Goal: Answer question/provide support: Answer question/provide support

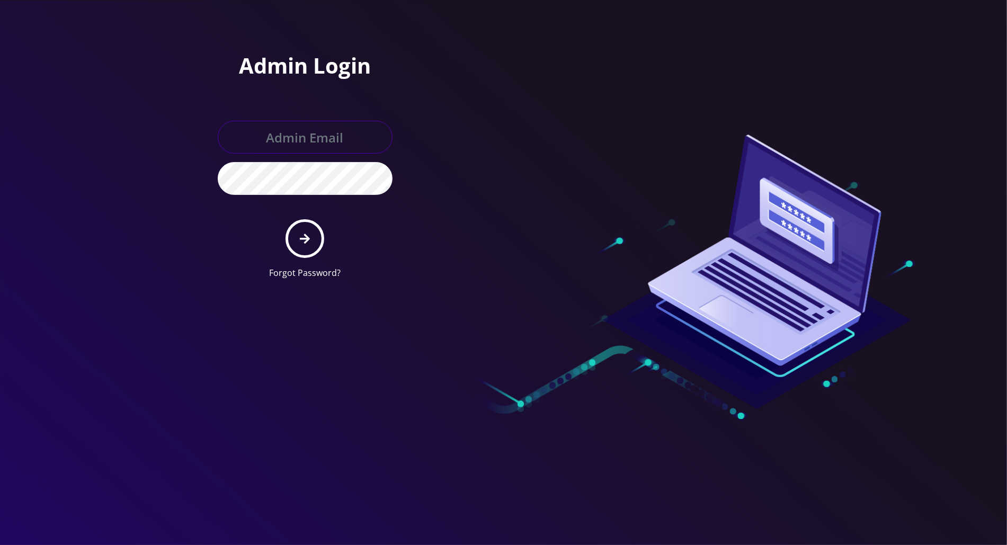
type input "tracy@teltik.com"
click at [297, 231] on button "submit" at bounding box center [304, 238] width 39 height 39
click at [309, 231] on button "submit" at bounding box center [304, 238] width 39 height 39
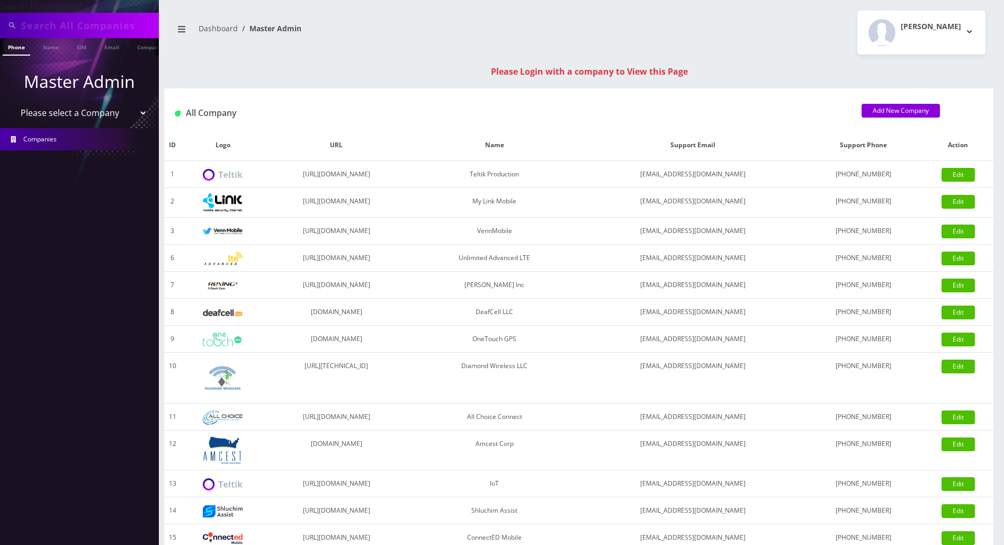
scroll to position [0, 5]
click at [60, 24] on input "text" at bounding box center [88, 25] width 135 height 20
click at [364, 28] on nav "Dashboard Master Admin" at bounding box center [371, 32] width 399 height 30
drag, startPoint x: 963, startPoint y: 73, endPoint x: 956, endPoint y: 72, distance: 6.4
click at [963, 73] on div "Please Login with a company to View this Page" at bounding box center [589, 71] width 829 height 13
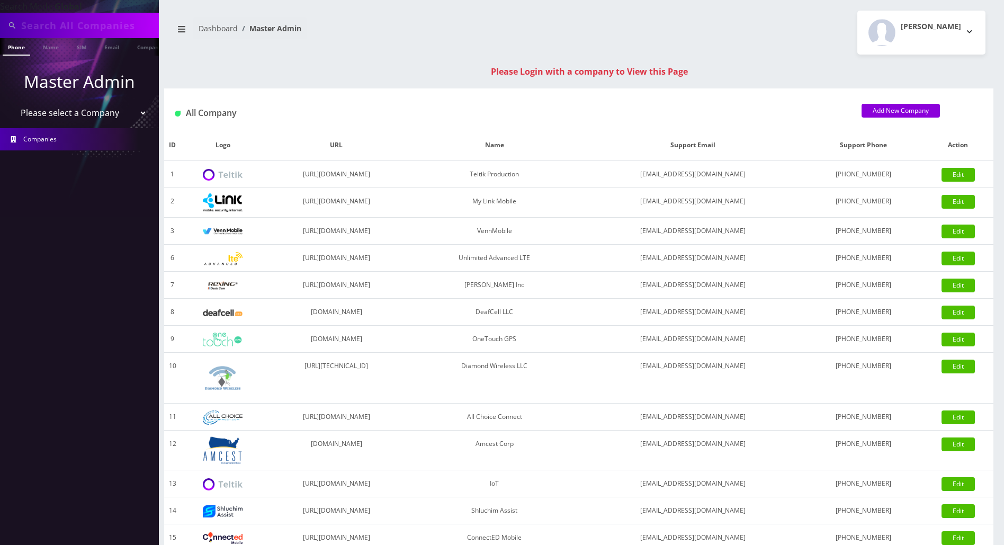
click at [113, 28] on input "text" at bounding box center [88, 25] width 135 height 20
paste input "3292360813"
type input "3292360813"
click at [11, 49] on link "Phone" at bounding box center [17, 46] width 28 height 17
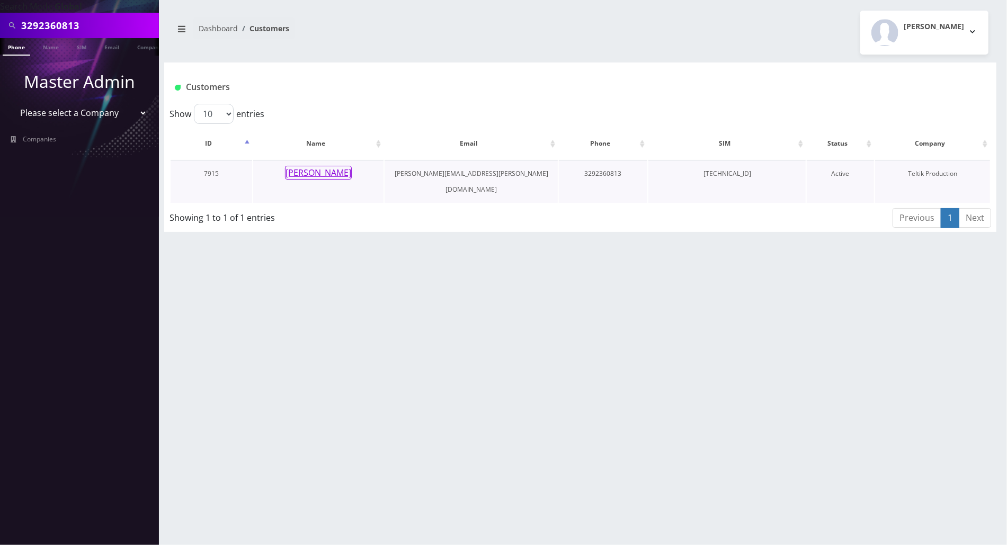
click at [305, 172] on button "David Etengoff" at bounding box center [318, 173] width 67 height 14
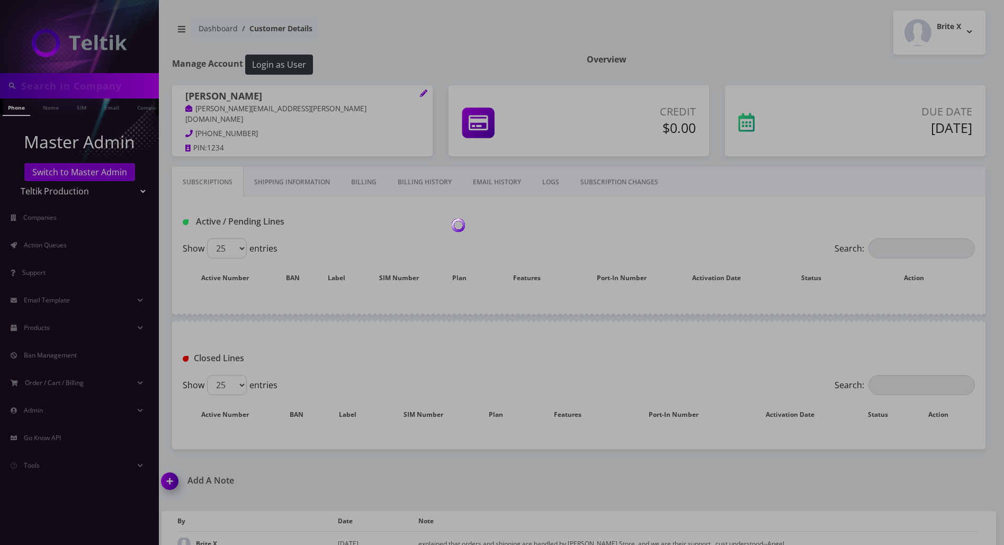
type input "3292360813"
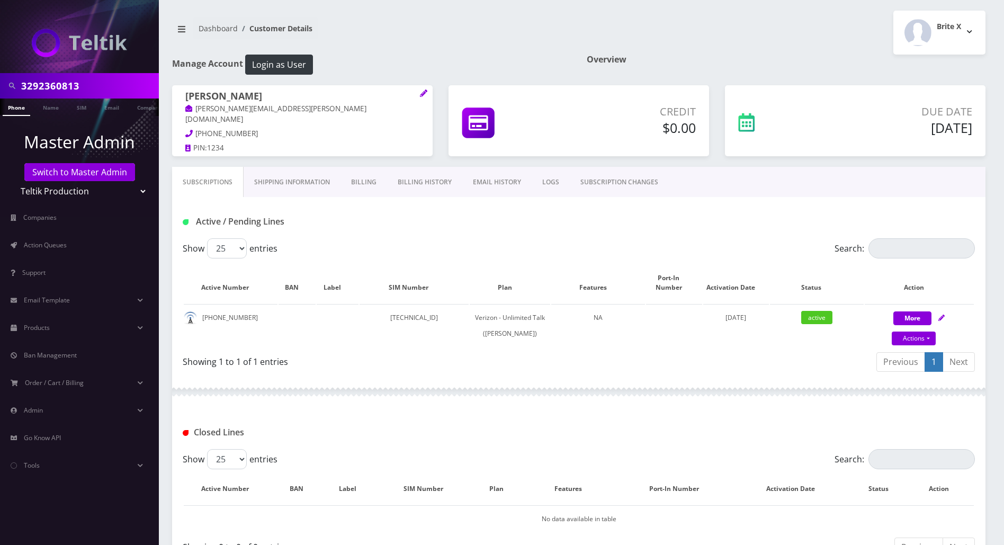
click at [359, 180] on link "Billing" at bounding box center [364, 182] width 47 height 31
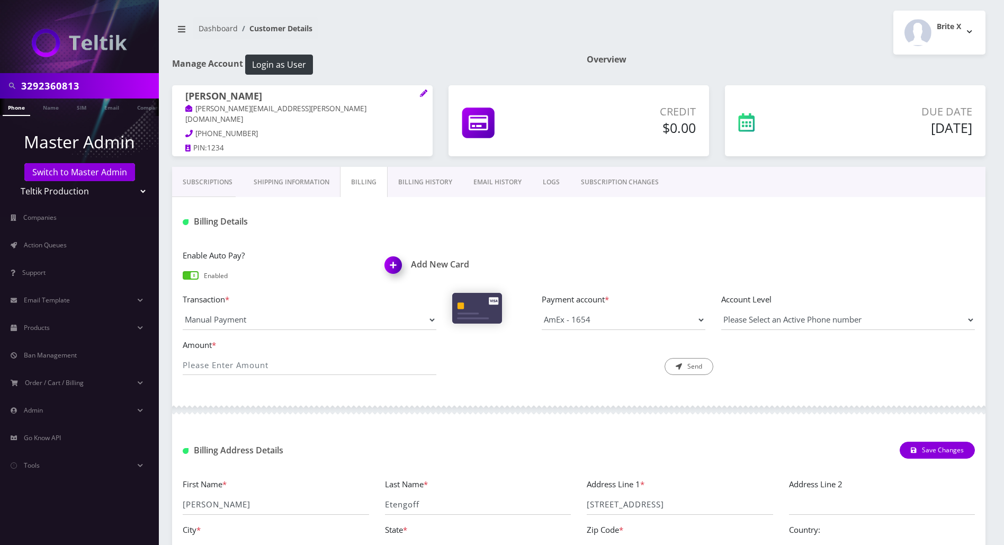
click at [419, 186] on link "Billing History" at bounding box center [425, 182] width 75 height 31
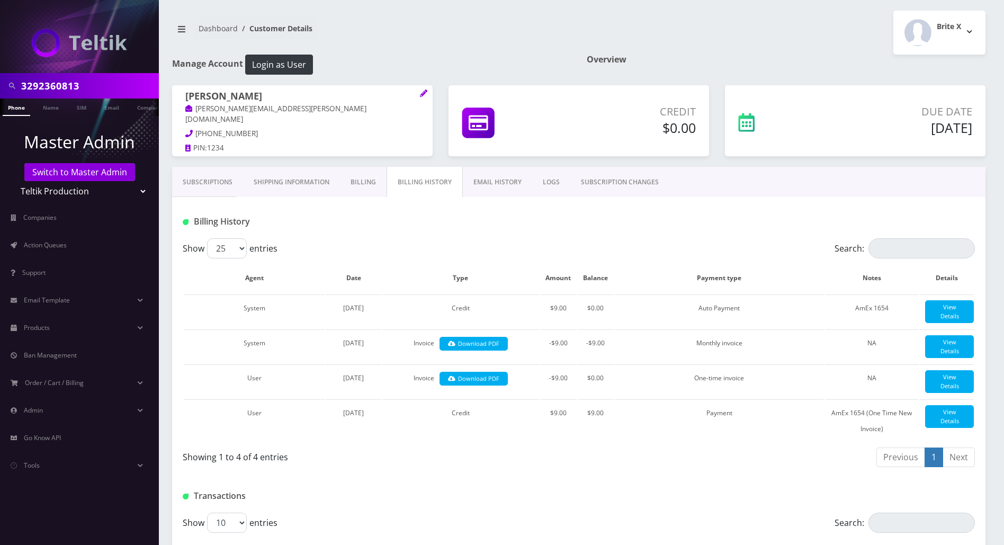
click at [200, 174] on link "Subscriptions" at bounding box center [207, 182] width 71 height 31
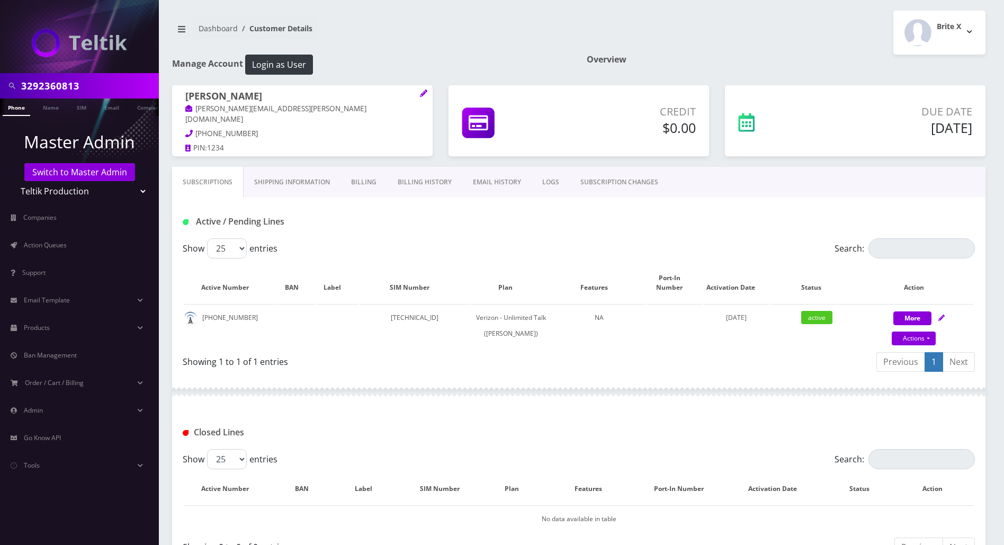
click at [364, 180] on link "Billing" at bounding box center [364, 182] width 47 height 31
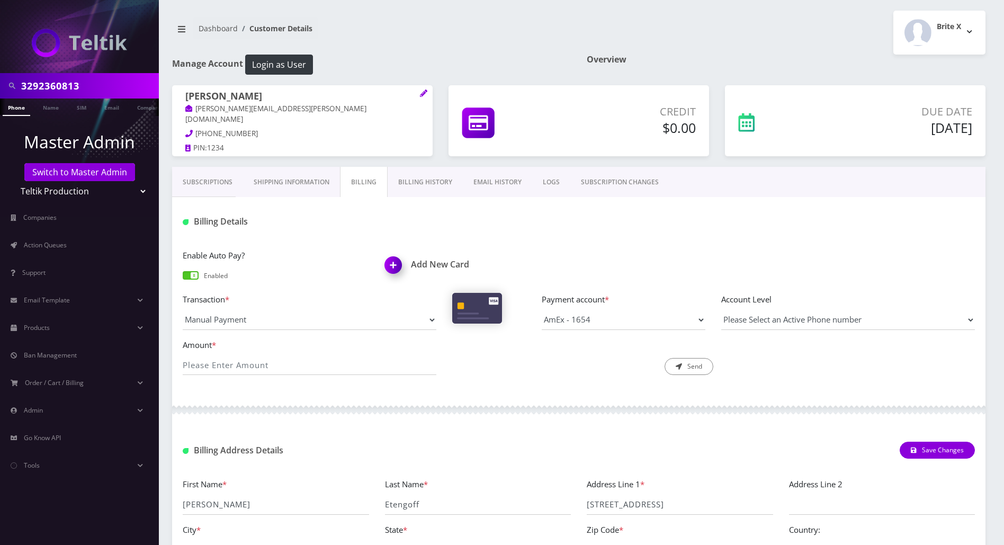
click at [428, 181] on link "Billing History" at bounding box center [425, 182] width 75 height 31
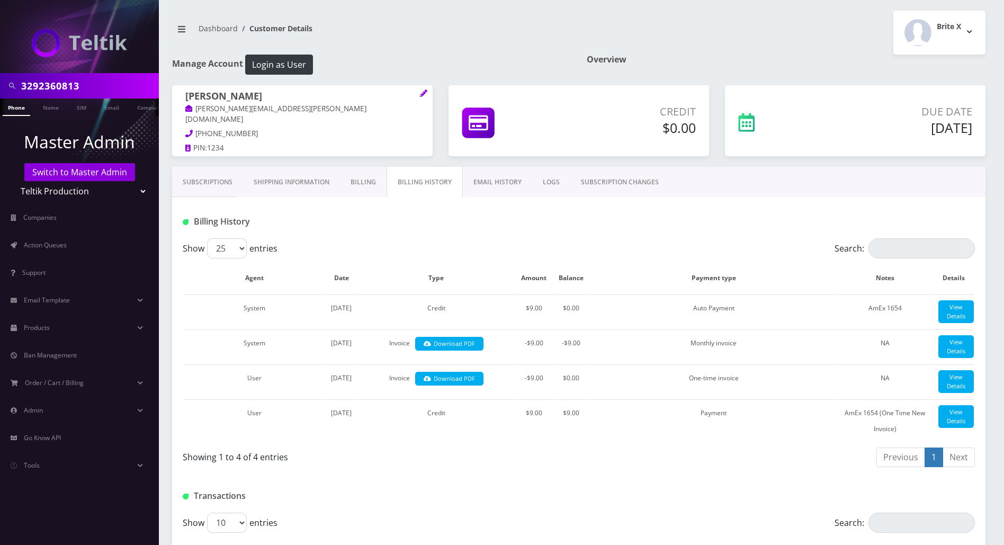
click at [190, 179] on link "Subscriptions" at bounding box center [207, 182] width 71 height 31
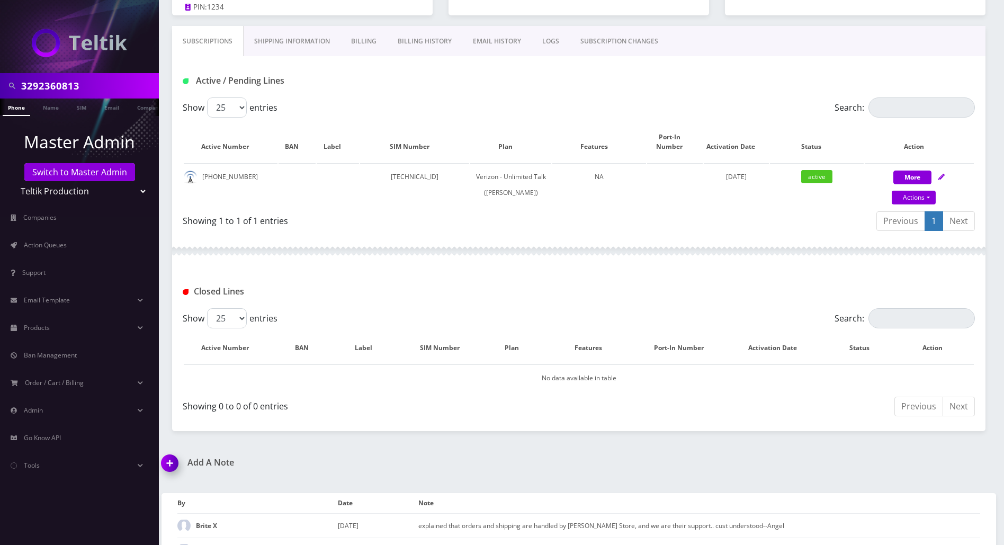
scroll to position [70, 0]
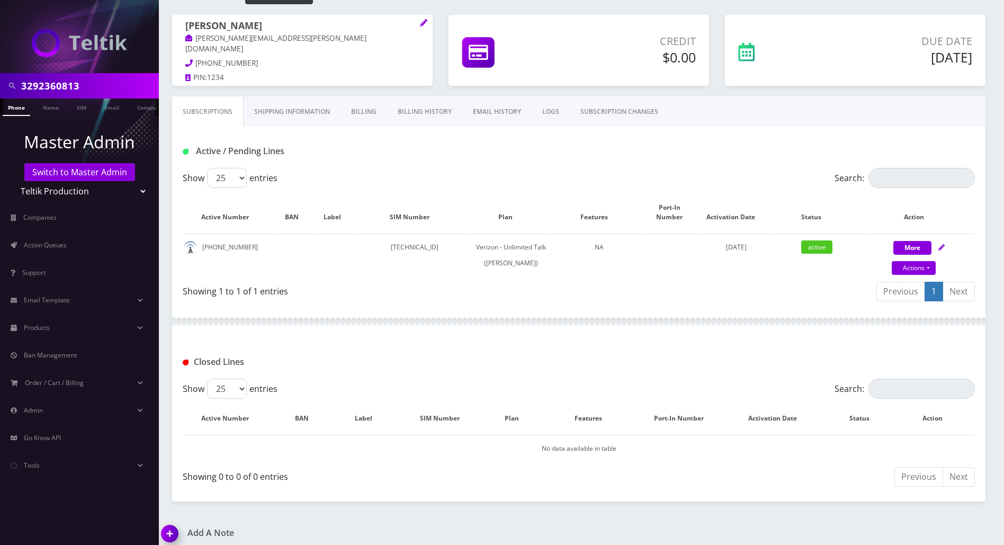
click at [195, 337] on div at bounding box center [578, 322] width 813 height 32
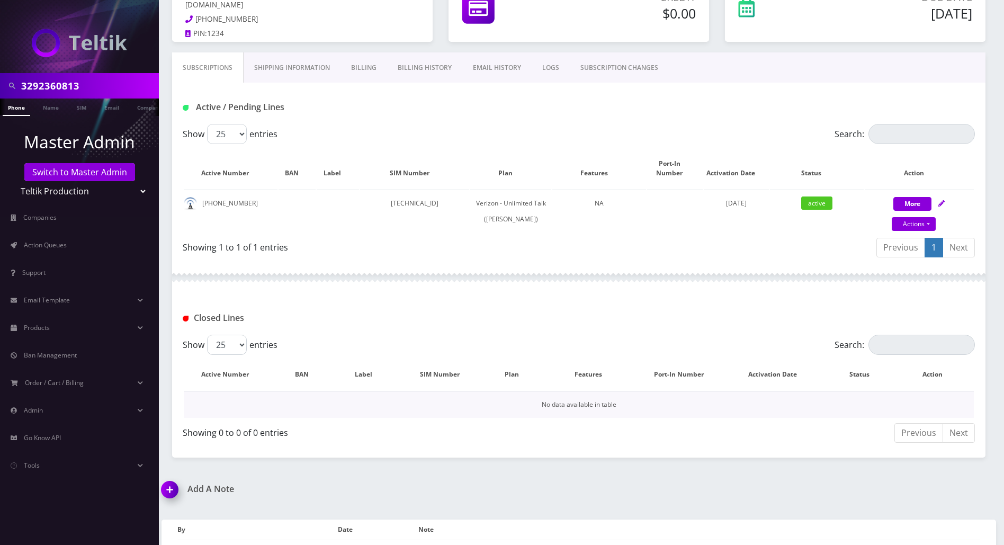
scroll to position [171, 0]
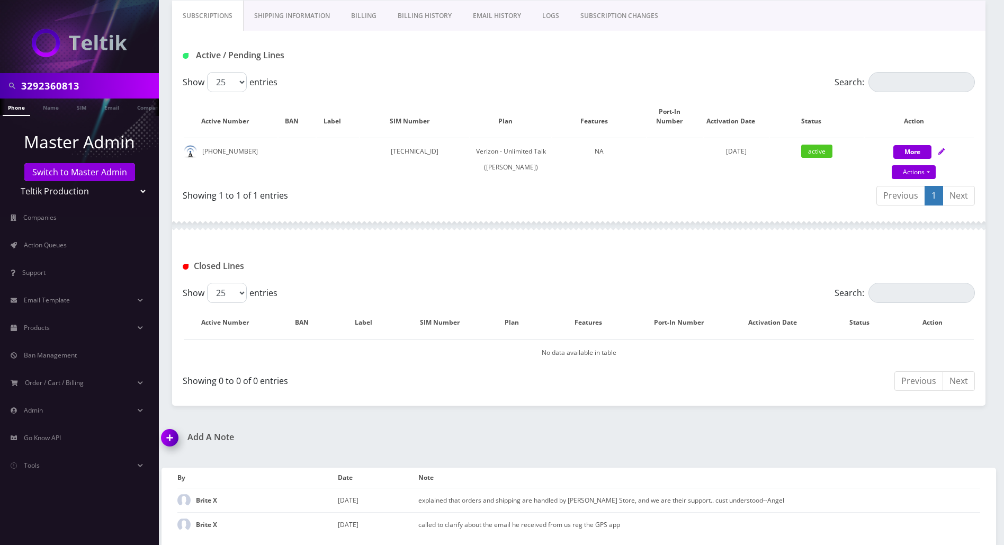
click at [169, 442] on img at bounding box center [171, 441] width 31 height 31
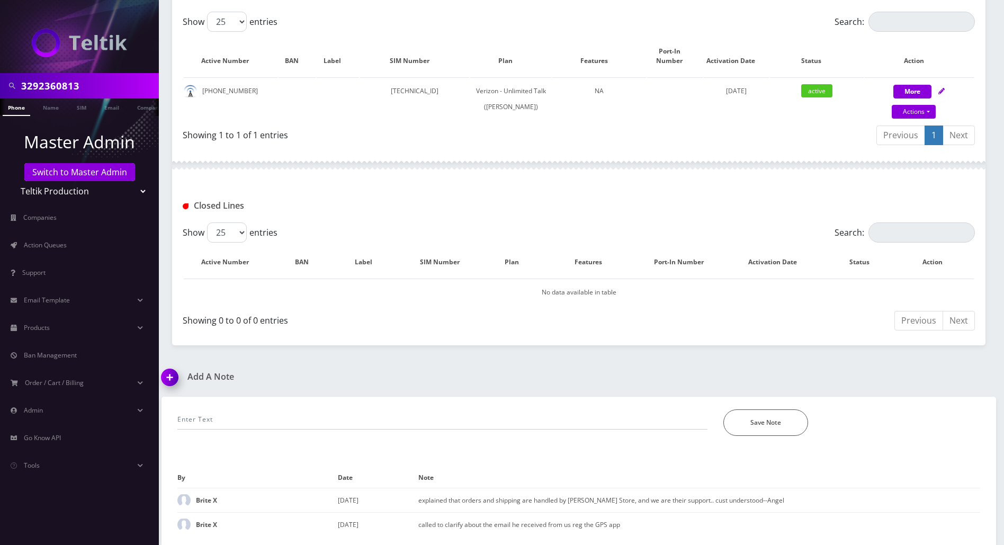
click at [967, 369] on div "3292360813 Phone Name SIM Email Company Customer Dashboard Customer Details Bri…" at bounding box center [579, 159] width 851 height 772
click at [275, 419] on input "text" at bounding box center [442, 419] width 530 height 20
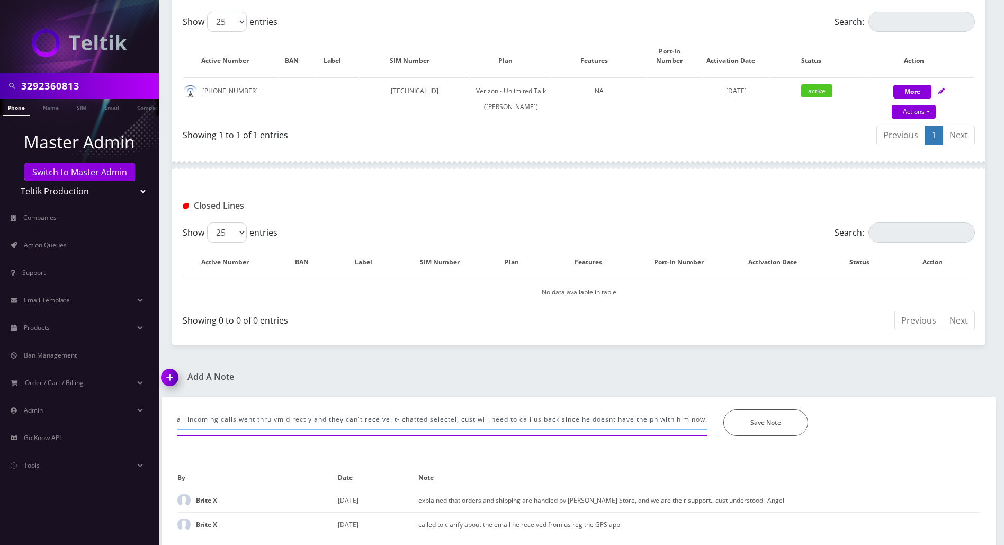
scroll to position [0, 42]
type input "called bec all incoming calls went thru vm directly and they can't receive it- …"
click at [782, 422] on button "Save Note" at bounding box center [765, 422] width 85 height 26
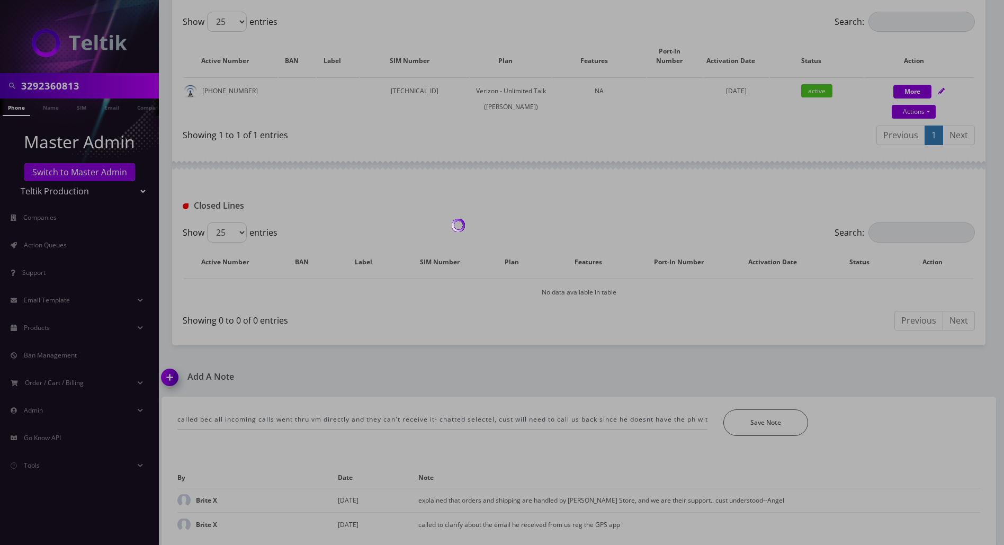
scroll to position [195, 0]
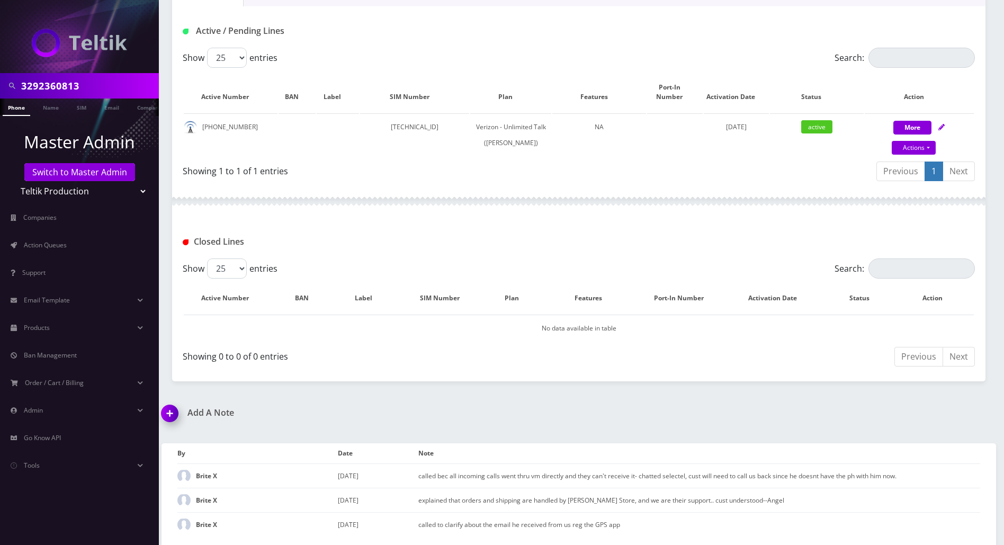
click at [962, 396] on div "3292360813 Phone Name SIM Email Company Customer Dashboard Customer Details Bri…" at bounding box center [579, 177] width 851 height 736
